Goal: Task Accomplishment & Management: Use online tool/utility

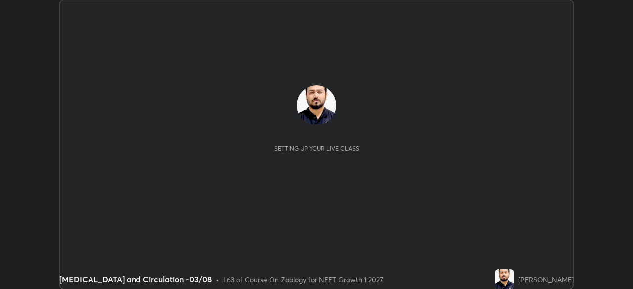
scroll to position [289, 633]
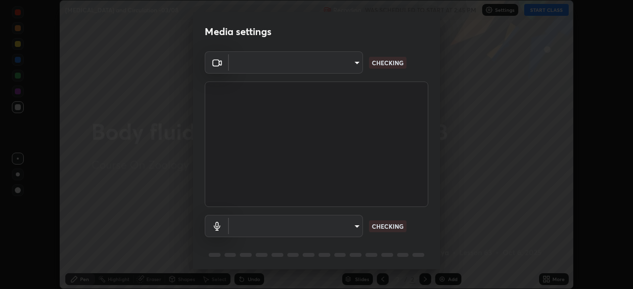
click at [342, 63] on body "Erase all [MEDICAL_DATA] and Circulation -03/08 Recording WAS SCHEDULED TO STAR…" at bounding box center [316, 144] width 633 height 289
click at [339, 64] on div at bounding box center [316, 144] width 633 height 289
type input "cd196dca7ee3473cd0bbb3bb2826c5ea68ab4168b05a595dea54bdb54e95643a"
type input "8a746cdf30822f0194d7ebaae9e2952f093a53666f518d89720ff13f51db075d"
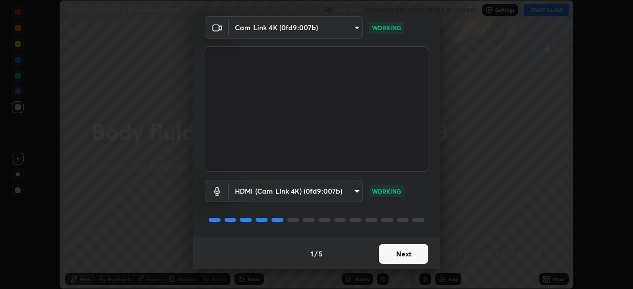
click at [400, 254] on button "Next" at bounding box center [403, 254] width 49 height 20
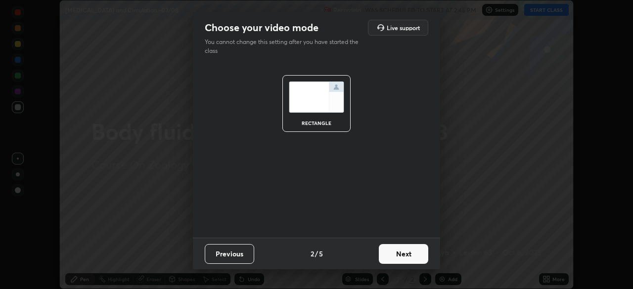
scroll to position [0, 0]
click at [404, 256] on button "Next" at bounding box center [403, 254] width 49 height 20
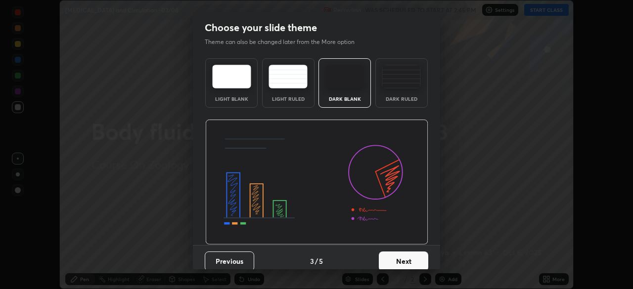
click at [416, 258] on button "Next" at bounding box center [403, 262] width 49 height 20
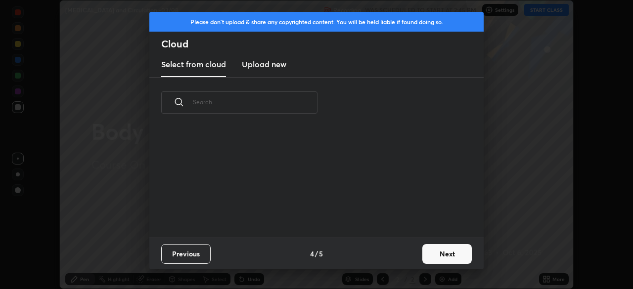
scroll to position [110, 318]
click at [278, 73] on new "Upload new" at bounding box center [264, 64] width 45 height 25
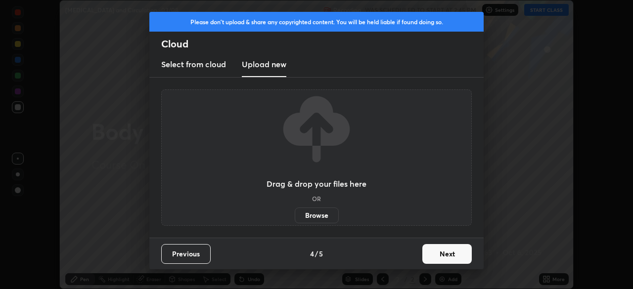
click at [328, 215] on label "Browse" at bounding box center [317, 216] width 44 height 16
click at [295, 215] on input "Browse" at bounding box center [295, 216] width 0 height 16
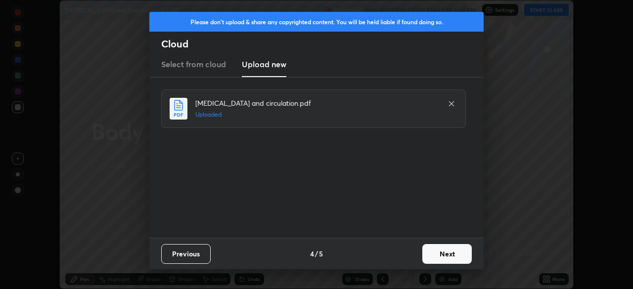
click at [451, 260] on button "Next" at bounding box center [447, 254] width 49 height 20
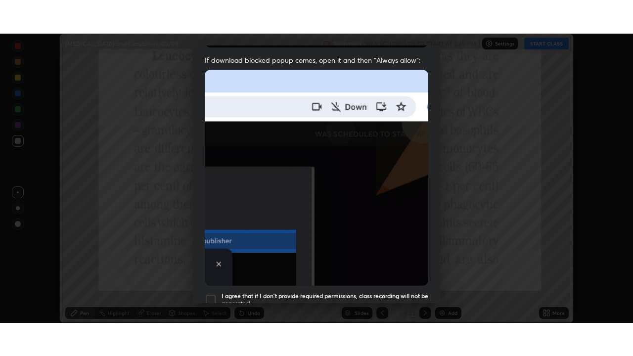
scroll to position [237, 0]
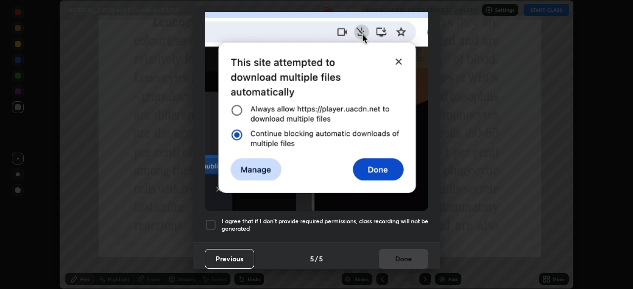
click at [215, 219] on div at bounding box center [211, 225] width 12 height 12
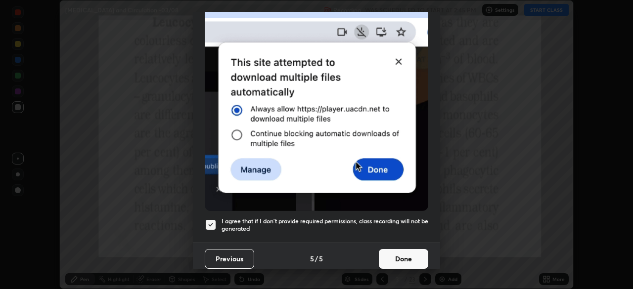
click at [399, 255] on button "Done" at bounding box center [403, 259] width 49 height 20
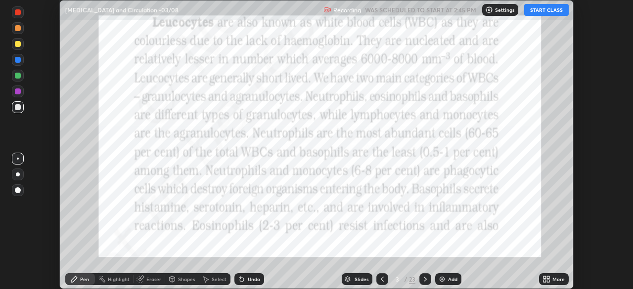
click at [545, 278] on icon at bounding box center [545, 278] width 2 height 2
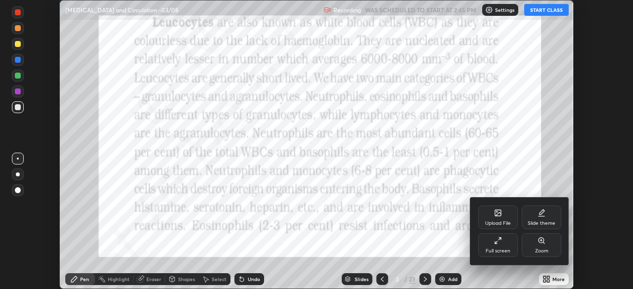
click at [494, 249] on div "Full screen" at bounding box center [498, 251] width 25 height 5
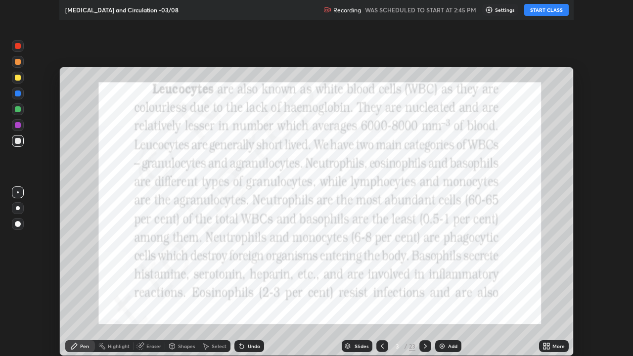
scroll to position [356, 633]
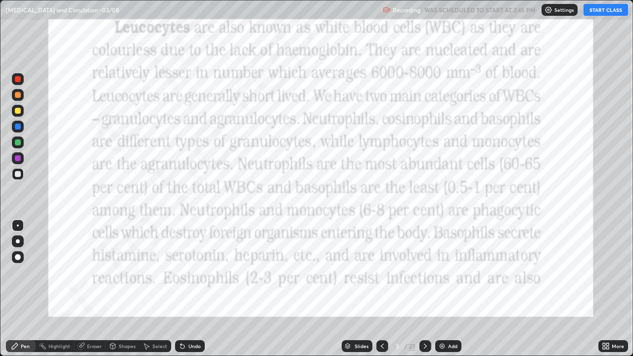
click at [386, 289] on div at bounding box center [383, 346] width 12 height 12
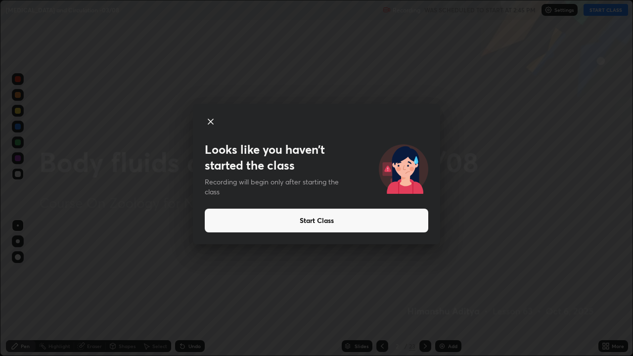
click at [297, 220] on button "Start Class" at bounding box center [317, 221] width 224 height 24
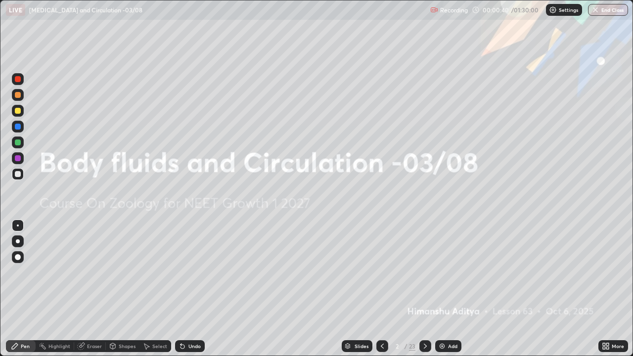
click at [27, 289] on div "Pen" at bounding box center [21, 346] width 30 height 12
click at [20, 256] on div at bounding box center [18, 257] width 6 height 6
click at [17, 110] on div at bounding box center [18, 111] width 6 height 6
click at [450, 289] on div "Add" at bounding box center [448, 346] width 26 height 12
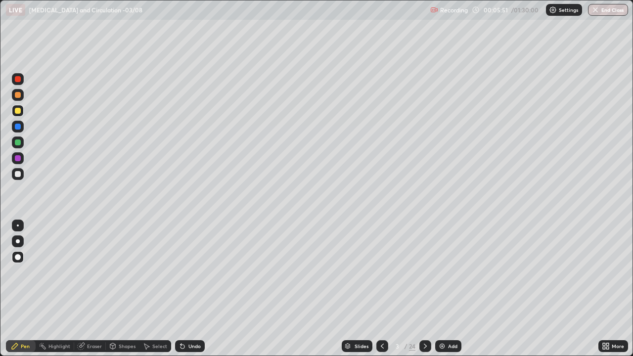
click at [20, 77] on div at bounding box center [18, 79] width 6 height 6
click at [59, 289] on div "Highlight" at bounding box center [55, 346] width 39 height 12
click at [18, 289] on icon at bounding box center [18, 313] width 8 height 8
click at [15, 111] on div at bounding box center [18, 111] width 6 height 6
click at [189, 289] on div "Undo" at bounding box center [195, 346] width 12 height 5
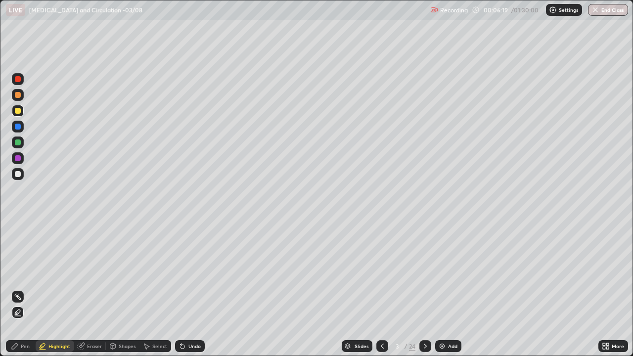
click at [190, 289] on div "Undo" at bounding box center [195, 346] width 12 height 5
click at [192, 289] on div "Undo" at bounding box center [195, 346] width 12 height 5
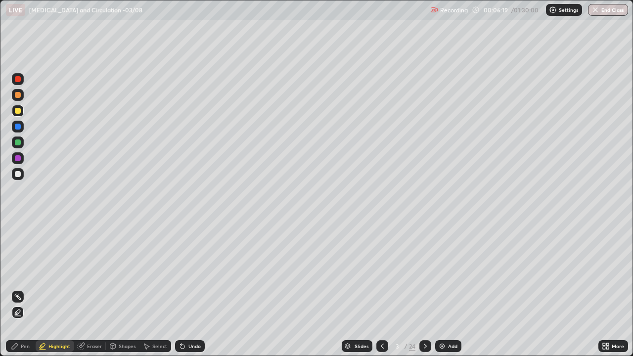
click at [192, 289] on div "Undo" at bounding box center [195, 346] width 12 height 5
click at [191, 289] on div "Undo" at bounding box center [190, 346] width 30 height 12
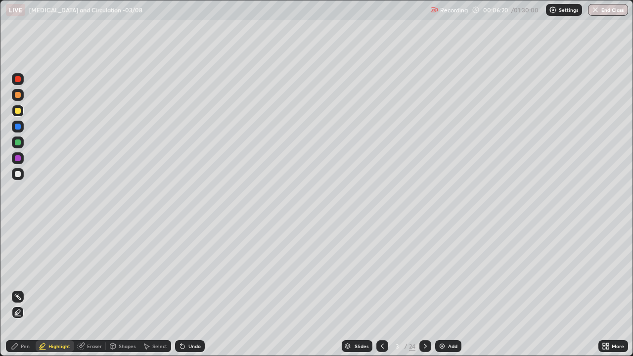
click at [191, 289] on div "Undo" at bounding box center [190, 346] width 30 height 12
click at [191, 289] on div "Undo" at bounding box center [195, 346] width 12 height 5
click at [190, 289] on div "Undo" at bounding box center [190, 346] width 30 height 12
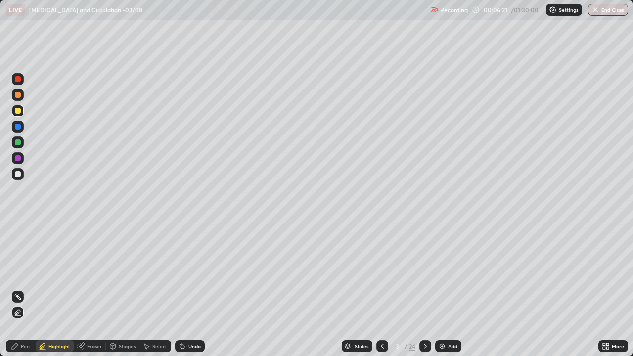
click at [189, 289] on div "Undo" at bounding box center [190, 346] width 30 height 12
click at [17, 109] on div at bounding box center [18, 111] width 6 height 6
click at [16, 80] on div at bounding box center [18, 79] width 6 height 6
click at [26, 289] on div "Pen" at bounding box center [25, 346] width 9 height 5
click at [17, 175] on div at bounding box center [18, 174] width 6 height 6
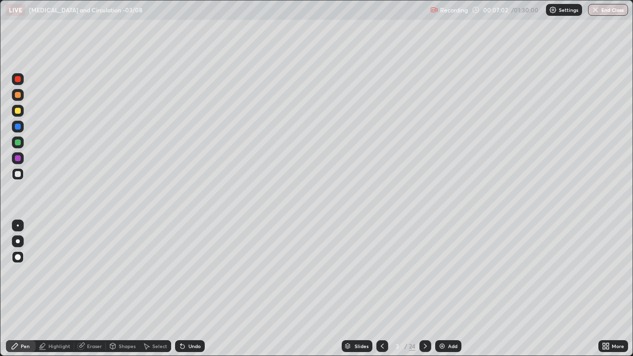
click at [19, 173] on div at bounding box center [18, 174] width 6 height 6
click at [15, 96] on div at bounding box center [18, 95] width 6 height 6
click at [189, 289] on div "Undo" at bounding box center [195, 346] width 12 height 5
click at [55, 289] on div "Highlight" at bounding box center [59, 346] width 22 height 5
click at [19, 289] on icon at bounding box center [17, 312] width 5 height 5
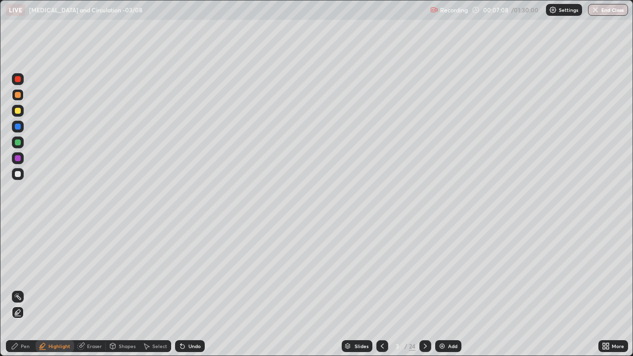
click at [18, 96] on div at bounding box center [18, 95] width 6 height 6
click at [15, 112] on div at bounding box center [18, 111] width 6 height 6
click at [185, 289] on icon at bounding box center [183, 346] width 8 height 8
click at [20, 289] on div "Pen" at bounding box center [21, 346] width 30 height 12
click at [19, 159] on div at bounding box center [18, 158] width 6 height 6
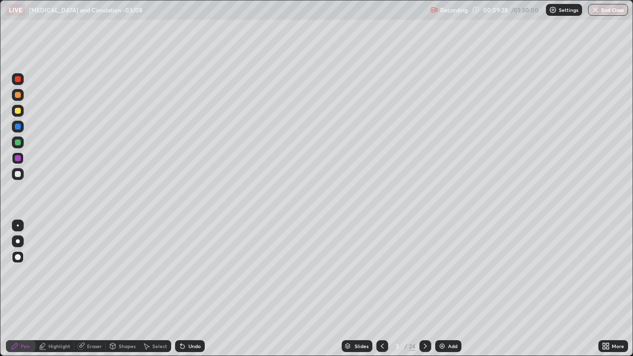
click at [425, 289] on icon at bounding box center [426, 346] width 8 height 8
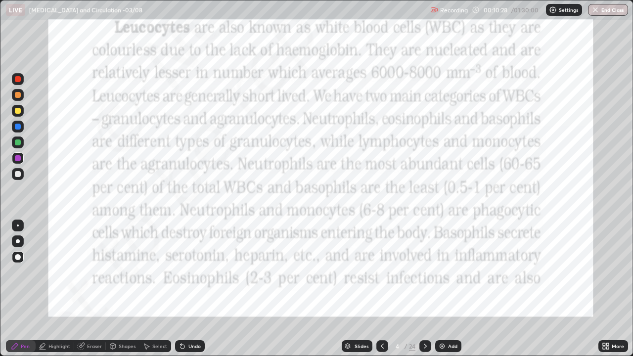
click at [195, 289] on div "Undo" at bounding box center [195, 346] width 12 height 5
click at [425, 289] on icon at bounding box center [426, 346] width 8 height 8
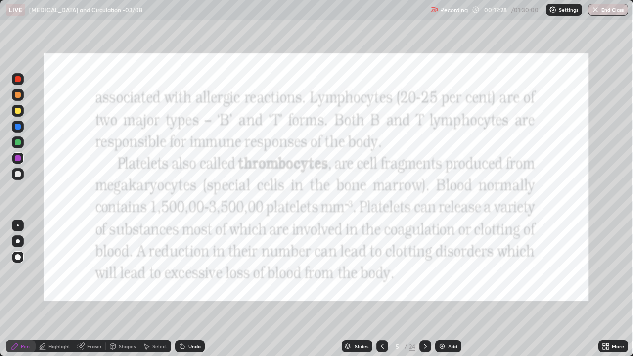
click at [422, 289] on div at bounding box center [426, 346] width 12 height 12
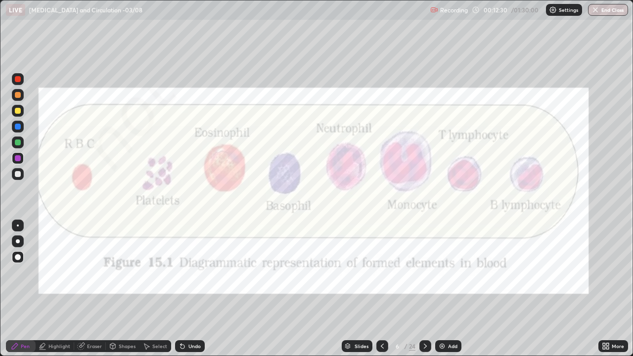
click at [424, 289] on icon at bounding box center [426, 346] width 8 height 8
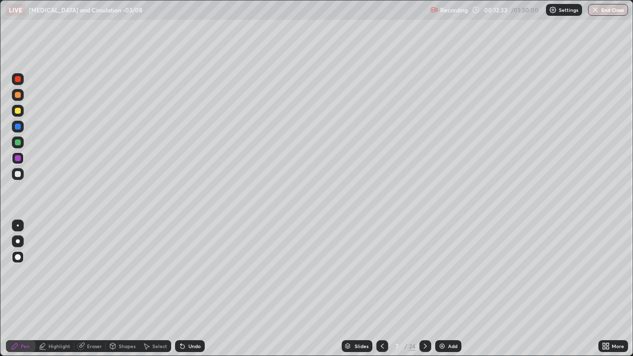
click at [424, 289] on icon at bounding box center [426, 346] width 8 height 8
click at [381, 289] on icon at bounding box center [382, 346] width 8 height 8
click at [353, 289] on div "Slides" at bounding box center [357, 346] width 31 height 12
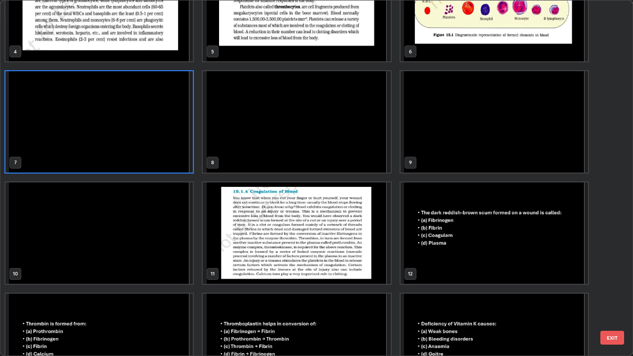
scroll to position [158, 0]
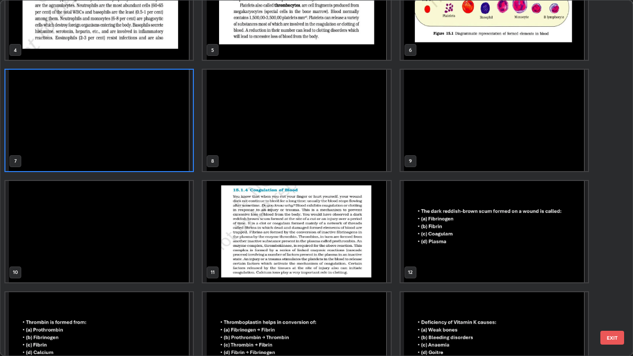
click at [90, 112] on img "grid" at bounding box center [99, 120] width 188 height 101
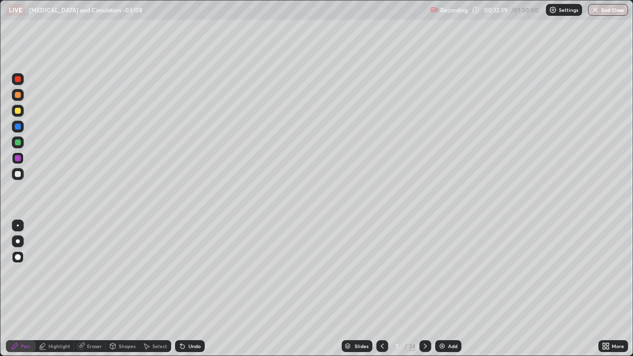
click at [92, 112] on img "grid" at bounding box center [99, 120] width 188 height 101
click at [22, 289] on div "Pen" at bounding box center [21, 346] width 30 height 12
click at [18, 172] on div at bounding box center [18, 174] width 6 height 6
click at [18, 259] on div at bounding box center [18, 257] width 6 height 6
click at [20, 289] on div "Pen" at bounding box center [21, 346] width 30 height 12
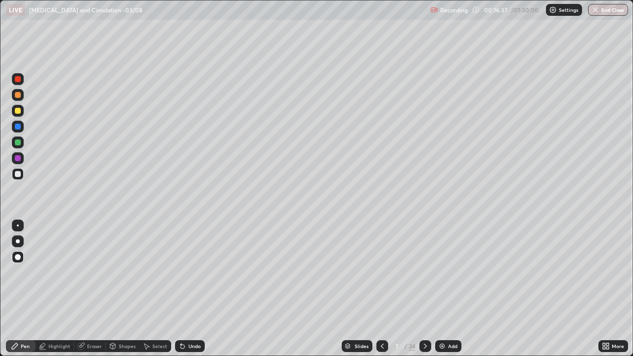
click at [153, 289] on div "Select" at bounding box center [159, 346] width 15 height 5
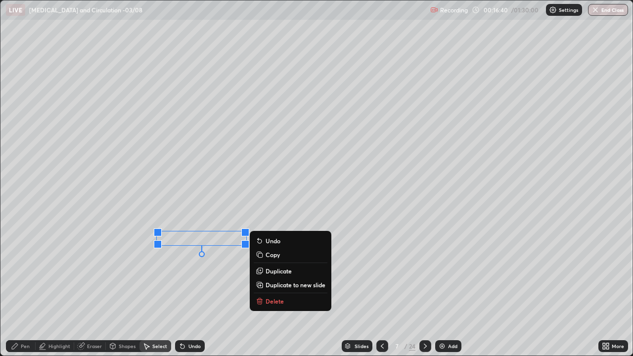
click at [270, 289] on p "Delete" at bounding box center [275, 301] width 18 height 8
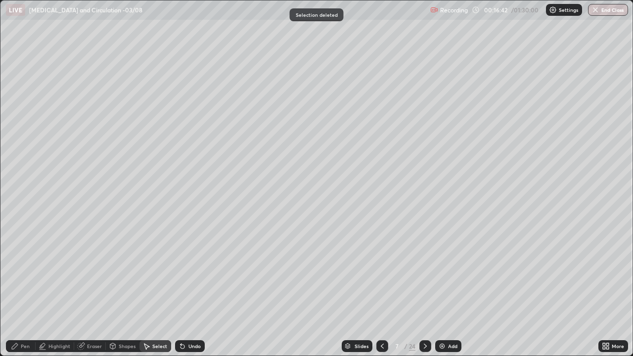
click at [23, 289] on div "Pen" at bounding box center [21, 346] width 30 height 12
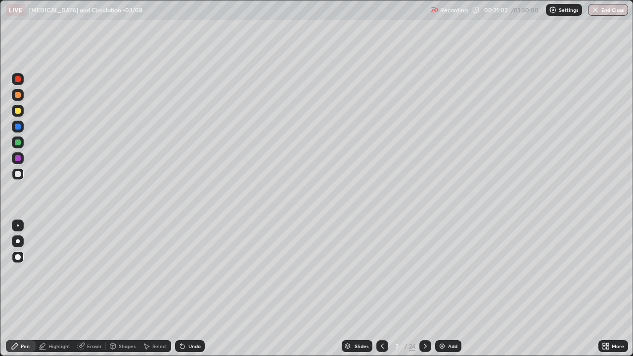
click at [429, 289] on div at bounding box center [426, 346] width 12 height 12
click at [124, 289] on div "Shapes" at bounding box center [127, 346] width 17 height 5
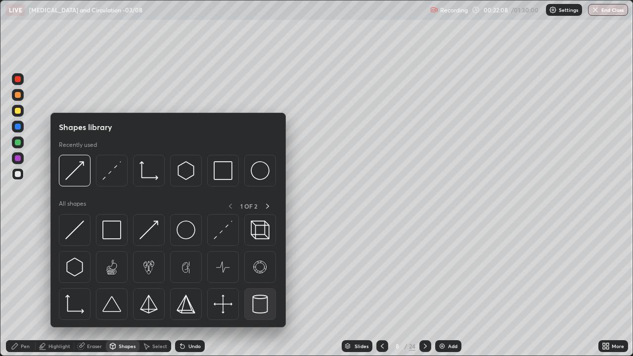
click at [255, 289] on img at bounding box center [260, 304] width 19 height 19
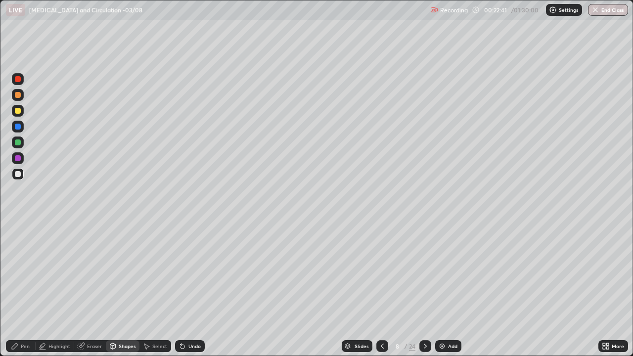
click at [28, 289] on div "Pen" at bounding box center [25, 346] width 9 height 5
click at [19, 175] on div at bounding box center [18, 174] width 6 height 6
click at [18, 256] on div at bounding box center [18, 257] width 6 height 6
click at [18, 112] on div at bounding box center [18, 111] width 6 height 6
click at [54, 289] on div "Highlight" at bounding box center [59, 346] width 22 height 5
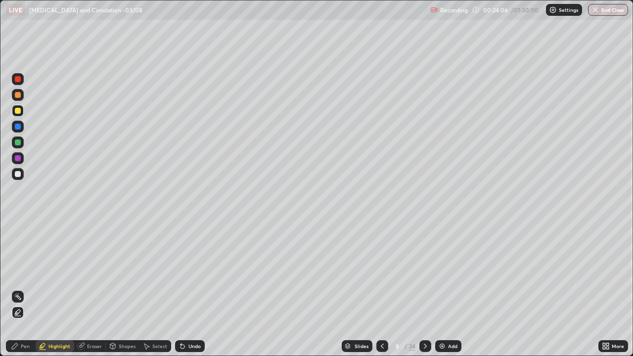
click at [20, 289] on icon at bounding box center [18, 313] width 8 height 8
click at [13, 96] on div at bounding box center [18, 95] width 12 height 12
click at [16, 142] on div at bounding box center [18, 143] width 6 height 6
click at [21, 289] on div "Pen" at bounding box center [21, 346] width 30 height 12
click at [94, 289] on div "Eraser" at bounding box center [94, 346] width 15 height 5
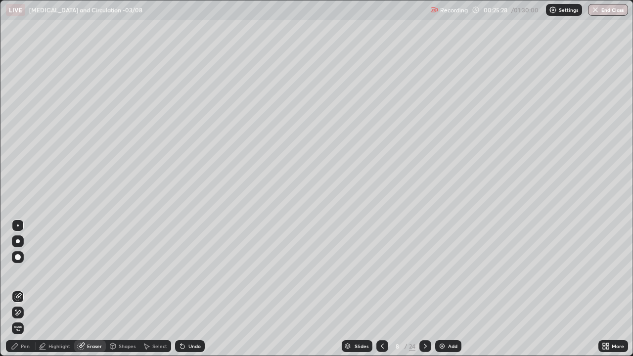
click at [23, 289] on div "Pen" at bounding box center [25, 346] width 9 height 5
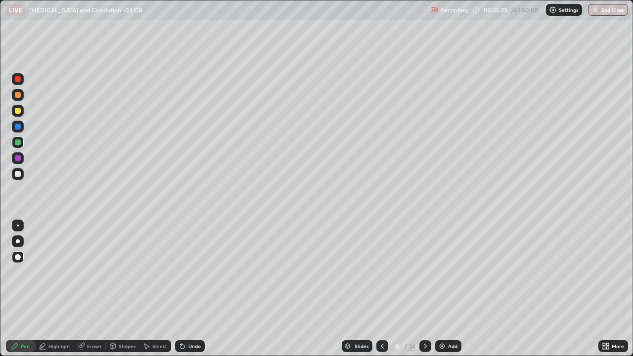
click at [18, 174] on div at bounding box center [18, 174] width 6 height 6
click at [22, 289] on div "Pen" at bounding box center [25, 346] width 9 height 5
click at [18, 158] on div at bounding box center [18, 158] width 6 height 6
click at [17, 241] on div at bounding box center [18, 241] width 4 height 4
click at [19, 175] on div at bounding box center [18, 174] width 6 height 6
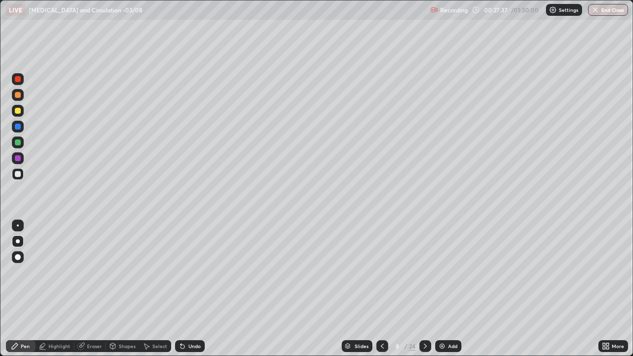
click at [425, 289] on icon at bounding box center [426, 346] width 8 height 8
click at [18, 126] on div at bounding box center [18, 127] width 6 height 6
click at [19, 289] on div "Pen" at bounding box center [21, 346] width 30 height 12
click at [193, 289] on div "Undo" at bounding box center [195, 346] width 12 height 5
click at [23, 253] on div at bounding box center [18, 257] width 12 height 12
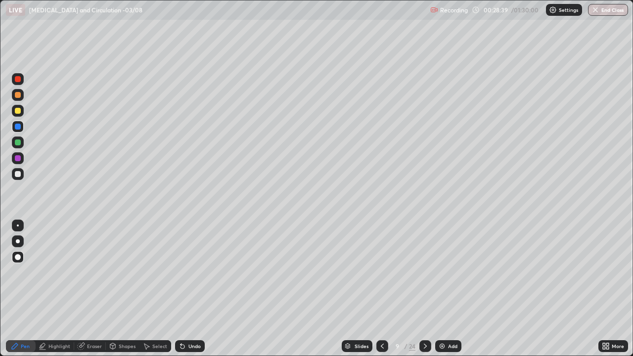
click at [122, 289] on div "Shapes" at bounding box center [127, 346] width 17 height 5
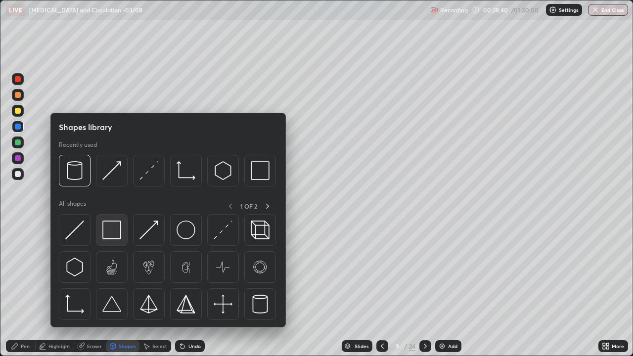
click at [110, 230] on img at bounding box center [111, 230] width 19 height 19
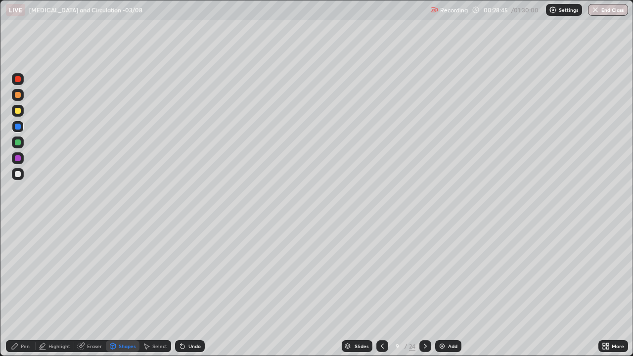
click at [121, 289] on div "Shapes" at bounding box center [127, 346] width 17 height 5
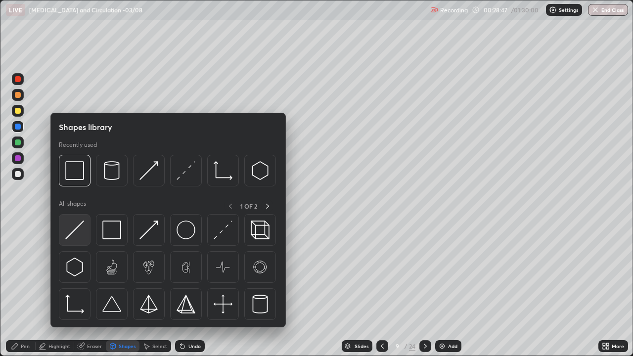
click at [73, 232] on img at bounding box center [74, 230] width 19 height 19
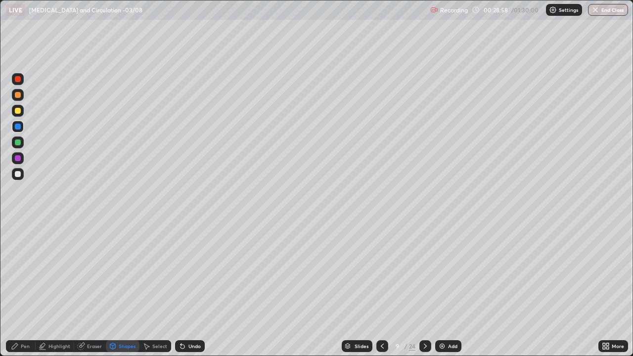
click at [153, 289] on div "Select" at bounding box center [159, 346] width 15 height 5
click at [20, 289] on div "Pen" at bounding box center [21, 346] width 30 height 12
click at [122, 289] on div "Shapes" at bounding box center [127, 346] width 17 height 5
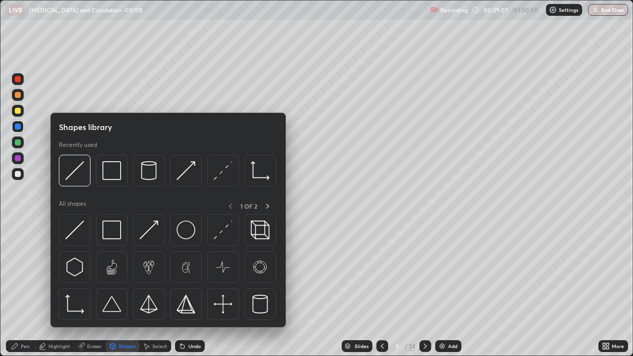
click at [22, 289] on div "Pen" at bounding box center [25, 346] width 9 height 5
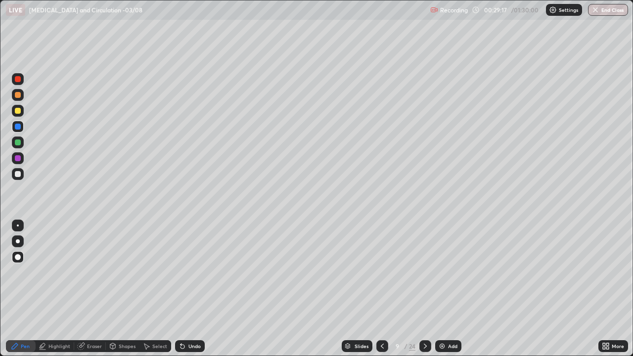
click at [18, 173] on div at bounding box center [18, 174] width 6 height 6
click at [22, 289] on div "Pen" at bounding box center [25, 346] width 9 height 5
click at [19, 289] on div "Pen" at bounding box center [21, 346] width 30 height 12
click at [18, 113] on div at bounding box center [18, 111] width 6 height 6
click at [156, 289] on div "Select" at bounding box center [159, 346] width 15 height 5
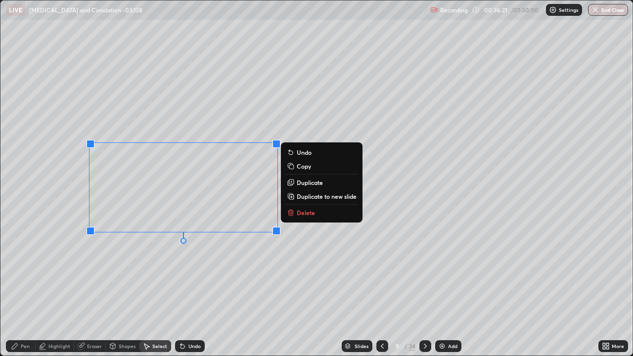
click at [303, 210] on p "Delete" at bounding box center [306, 213] width 18 height 8
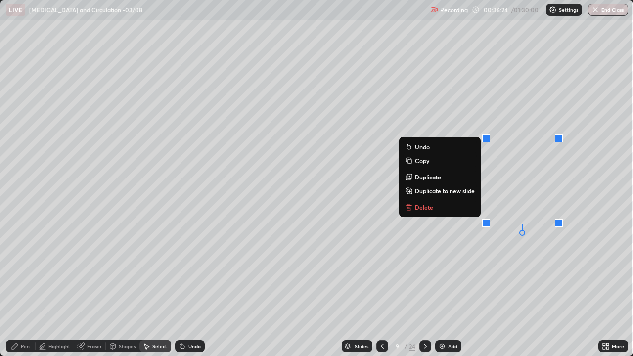
click at [425, 206] on p "Delete" at bounding box center [424, 207] width 18 height 8
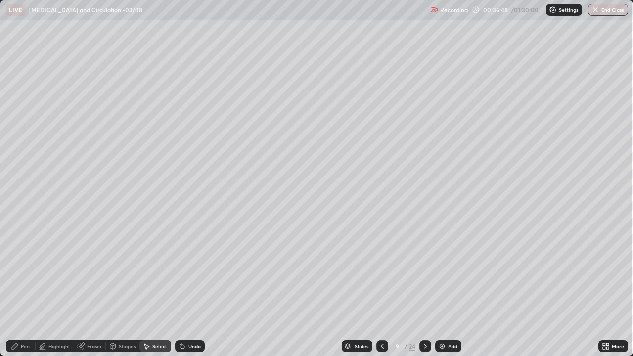
click at [21, 289] on div "Pen" at bounding box center [25, 346] width 9 height 5
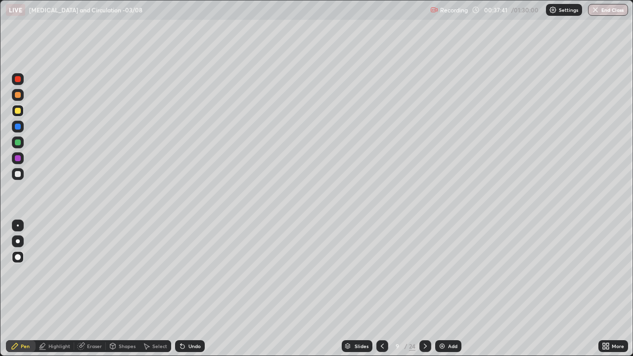
click at [185, 289] on icon at bounding box center [183, 346] width 8 height 8
click at [119, 289] on div "Shapes" at bounding box center [127, 346] width 17 height 5
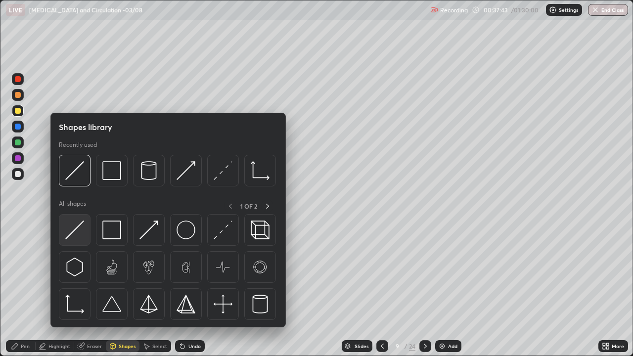
click at [78, 230] on img at bounding box center [74, 230] width 19 height 19
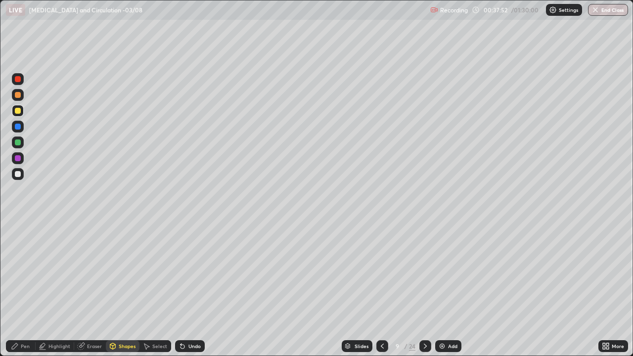
click at [19, 289] on div "Pen" at bounding box center [21, 346] width 30 height 12
click at [19, 174] on div at bounding box center [18, 174] width 6 height 6
click at [17, 128] on div at bounding box center [18, 127] width 6 height 6
click at [15, 143] on div at bounding box center [18, 143] width 6 height 6
click at [21, 173] on div at bounding box center [18, 174] width 12 height 12
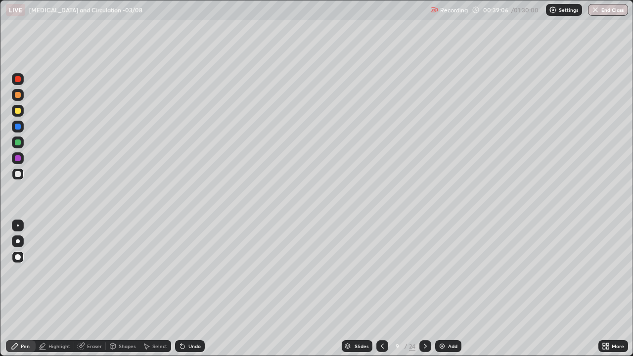
click at [23, 289] on div "Pen" at bounding box center [25, 346] width 9 height 5
click at [19, 255] on div at bounding box center [18, 257] width 6 height 6
click at [19, 176] on div at bounding box center [18, 174] width 6 height 6
click at [16, 114] on div at bounding box center [18, 111] width 12 height 12
click at [16, 127] on div at bounding box center [18, 127] width 6 height 6
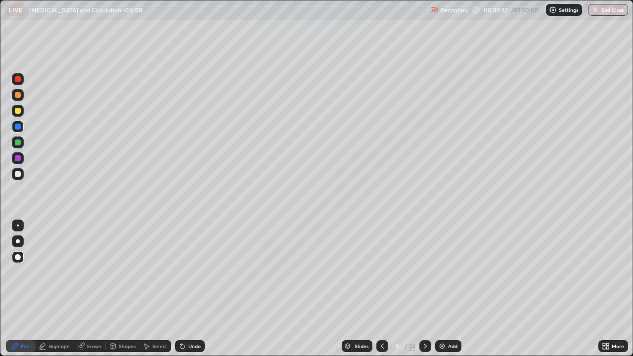
click at [17, 111] on div at bounding box center [18, 111] width 6 height 6
click at [19, 159] on div at bounding box center [18, 158] width 6 height 6
click at [18, 124] on div at bounding box center [18, 127] width 6 height 6
click at [20, 158] on div at bounding box center [18, 158] width 6 height 6
click at [18, 171] on div at bounding box center [18, 174] width 6 height 6
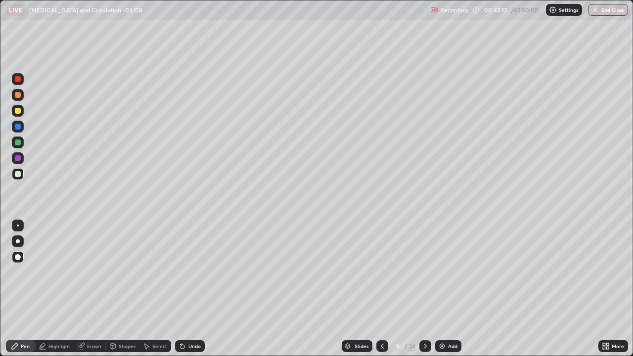
click at [16, 143] on div at bounding box center [18, 143] width 6 height 6
click at [15, 126] on div at bounding box center [18, 127] width 6 height 6
click at [20, 175] on div at bounding box center [18, 174] width 6 height 6
click at [189, 289] on div "Undo" at bounding box center [195, 346] width 12 height 5
click at [17, 178] on div at bounding box center [18, 174] width 12 height 12
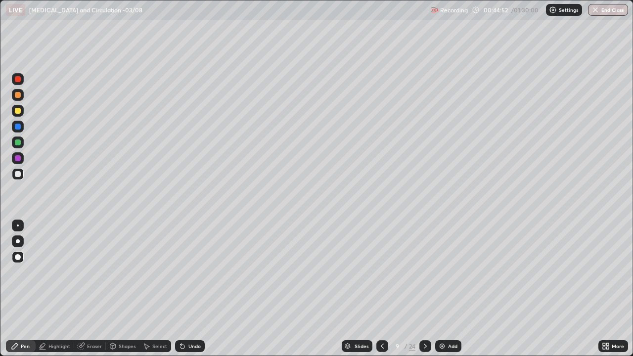
click at [18, 241] on div at bounding box center [18, 241] width 4 height 4
click at [189, 289] on div "Undo" at bounding box center [195, 346] width 12 height 5
click at [14, 158] on div at bounding box center [18, 158] width 12 height 12
click at [18, 241] on div at bounding box center [18, 241] width 4 height 4
click at [189, 289] on div "Undo" at bounding box center [195, 346] width 12 height 5
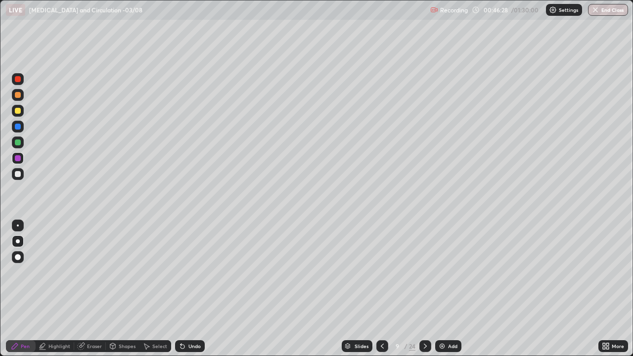
click at [19, 173] on div at bounding box center [18, 174] width 6 height 6
click at [18, 110] on div at bounding box center [18, 111] width 6 height 6
click at [88, 289] on div "Eraser" at bounding box center [94, 346] width 15 height 5
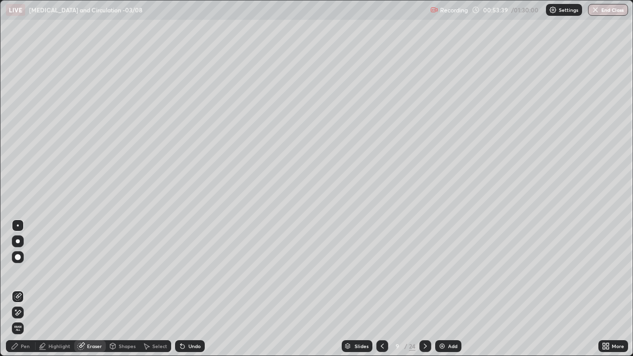
click at [26, 289] on div "Pen" at bounding box center [25, 346] width 9 height 5
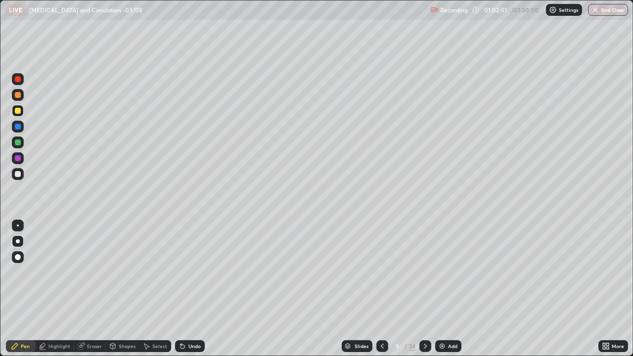
click at [155, 289] on div "Select" at bounding box center [159, 346] width 15 height 5
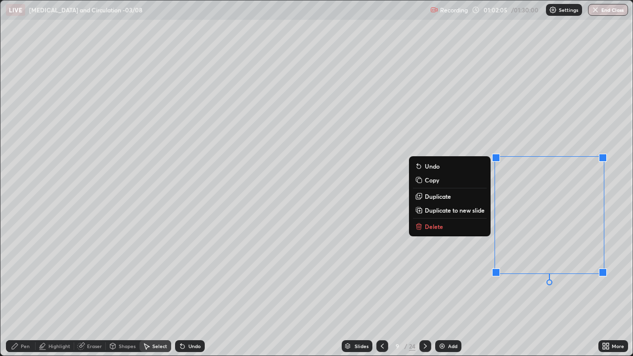
click at [430, 223] on p "Delete" at bounding box center [434, 227] width 18 height 8
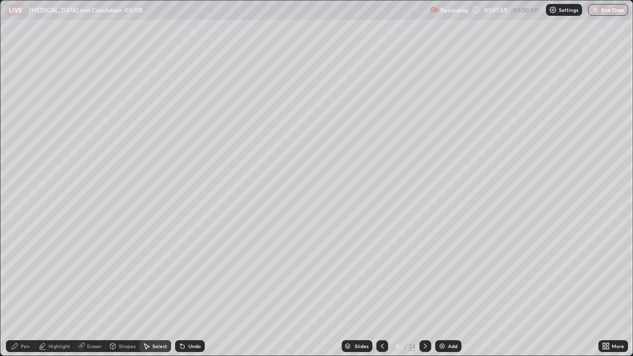
click at [27, 289] on div "Pen" at bounding box center [25, 346] width 9 height 5
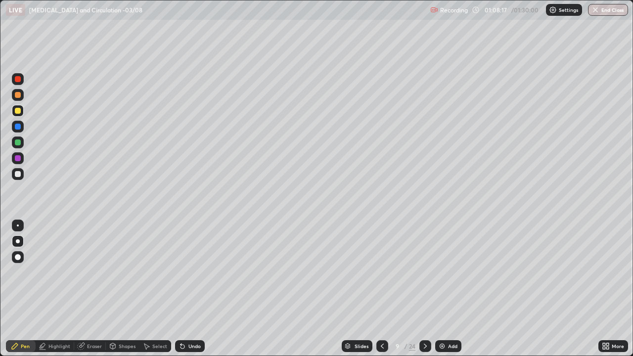
click at [21, 173] on div at bounding box center [18, 174] width 12 height 12
click at [156, 289] on div "Select" at bounding box center [159, 346] width 15 height 5
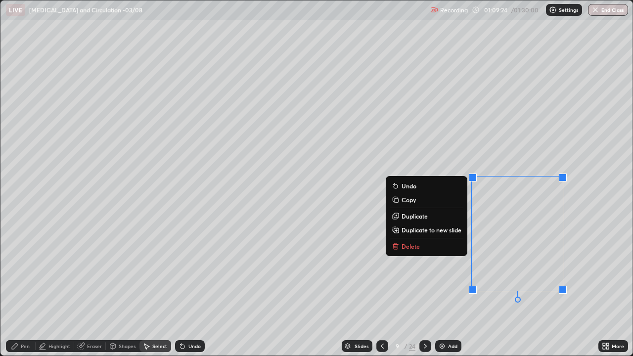
click at [411, 243] on p "Delete" at bounding box center [411, 246] width 18 height 8
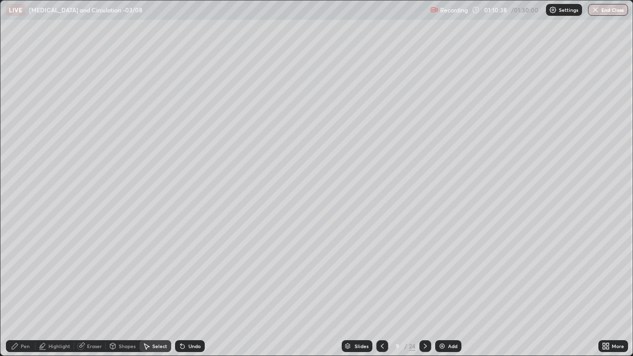
click at [386, 289] on div at bounding box center [383, 346] width 12 height 12
click at [219, 244] on div "0 ° Undo Copy Duplicate Duplicate to new slide Delete" at bounding box center [316, 177] width 632 height 355
click at [19, 289] on div "Pen" at bounding box center [21, 346] width 30 height 12
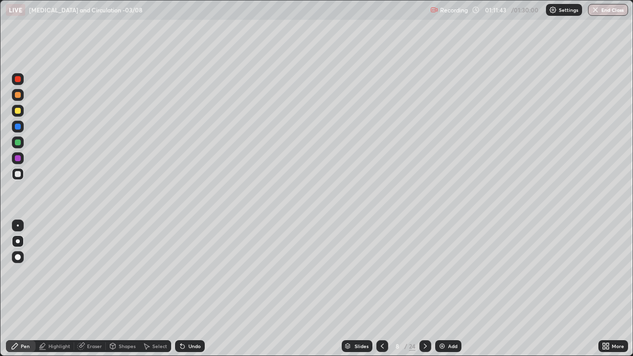
click at [425, 289] on icon at bounding box center [426, 346] width 8 height 8
click at [17, 80] on div at bounding box center [18, 79] width 6 height 6
click at [13, 126] on div at bounding box center [18, 127] width 12 height 12
click at [25, 289] on div "Pen" at bounding box center [25, 346] width 9 height 5
click at [605, 12] on button "End Class" at bounding box center [608, 10] width 40 height 12
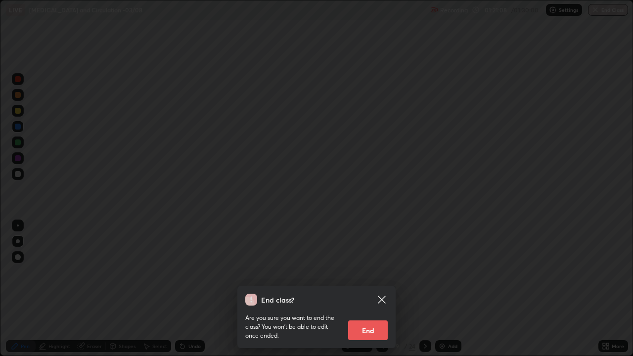
click at [380, 289] on button "End" at bounding box center [368, 331] width 40 height 20
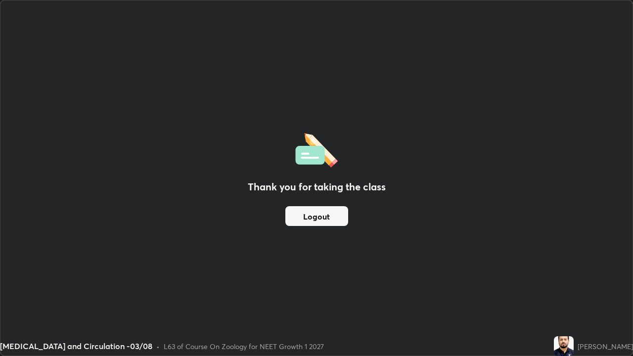
click at [305, 217] on button "Logout" at bounding box center [316, 216] width 63 height 20
